Goal: Information Seeking & Learning: Understand process/instructions

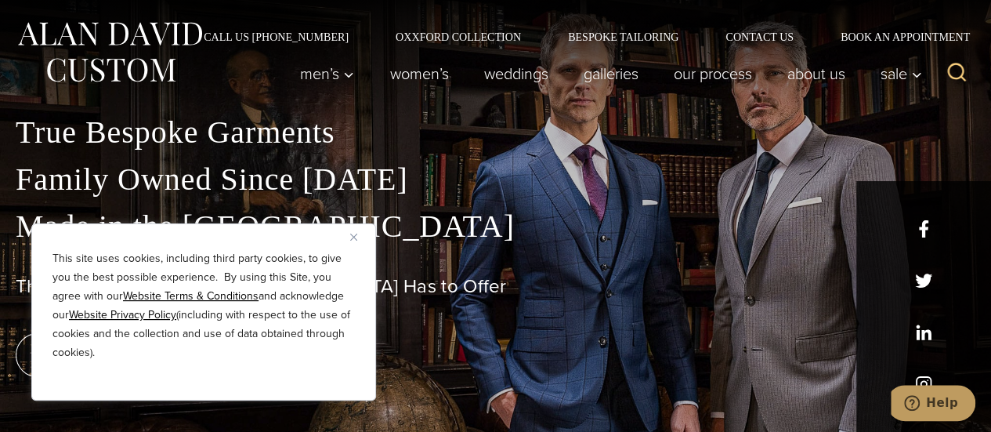
click at [352, 232] on button "Close" at bounding box center [359, 236] width 19 height 19
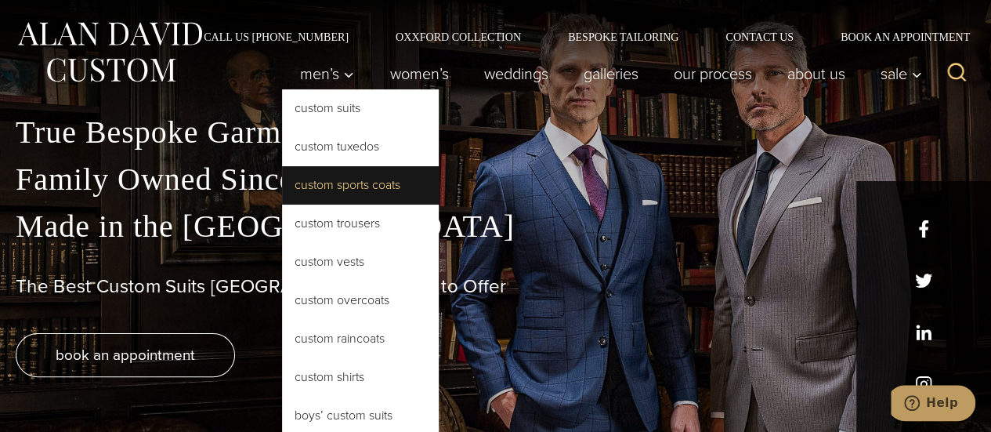
click at [328, 173] on link "Custom Sports Coats" at bounding box center [360, 185] width 157 height 38
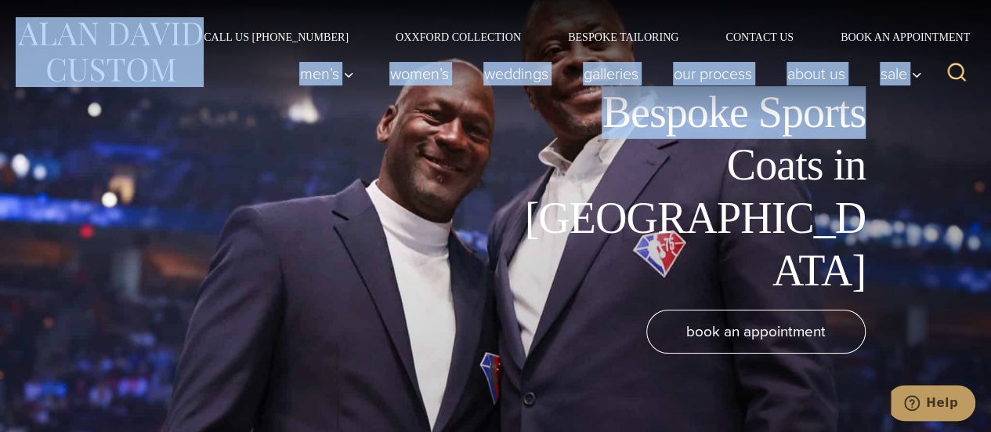
drag, startPoint x: 990, startPoint y: 20, endPoint x: 990, endPoint y: 31, distance: 11.0
click at [710, 103] on div "Men’s Custom Suits Custom Tuxedos Custom Sports Coats Custom Trousers Custom Ve…" at bounding box center [606, 73] width 648 height 63
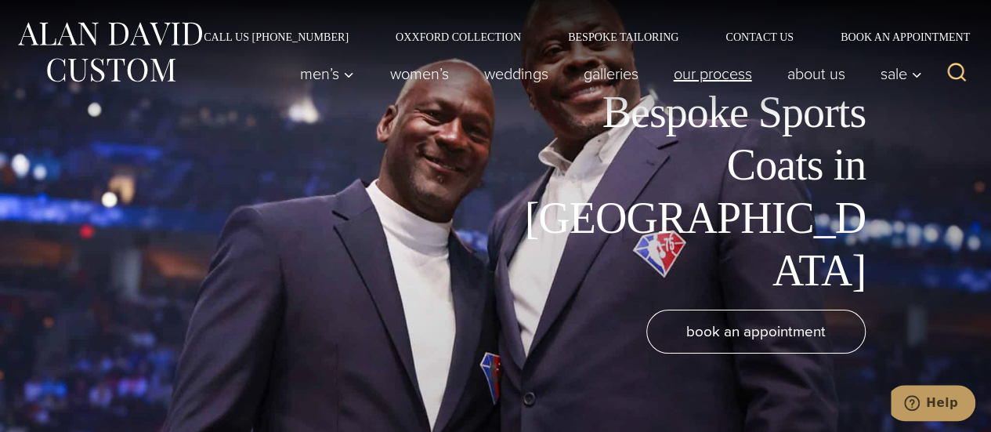
click at [701, 72] on link "Our Process" at bounding box center [713, 73] width 114 height 31
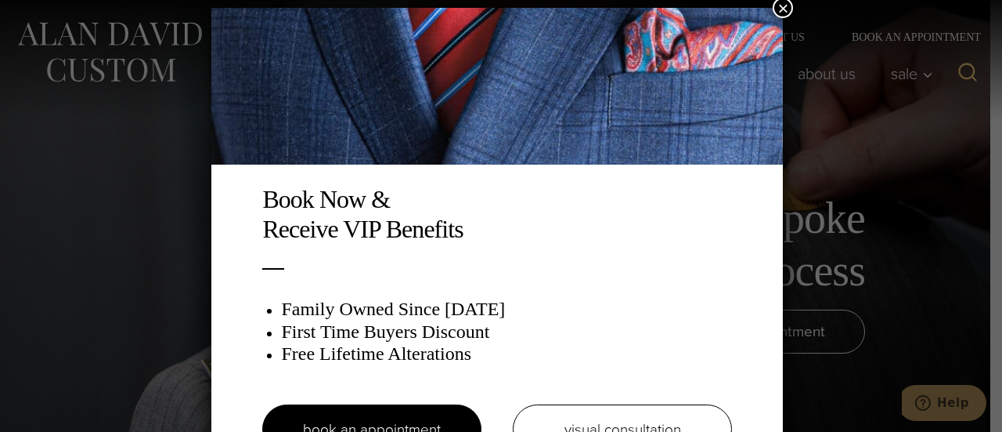
scroll to position [8, 0]
